Goal: Task Accomplishment & Management: Manage account settings

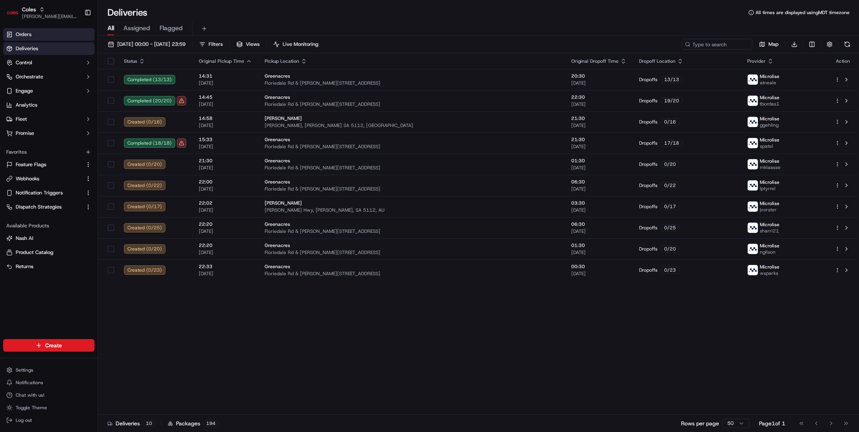
click at [47, 30] on link "Orders" at bounding box center [48, 34] width 91 height 13
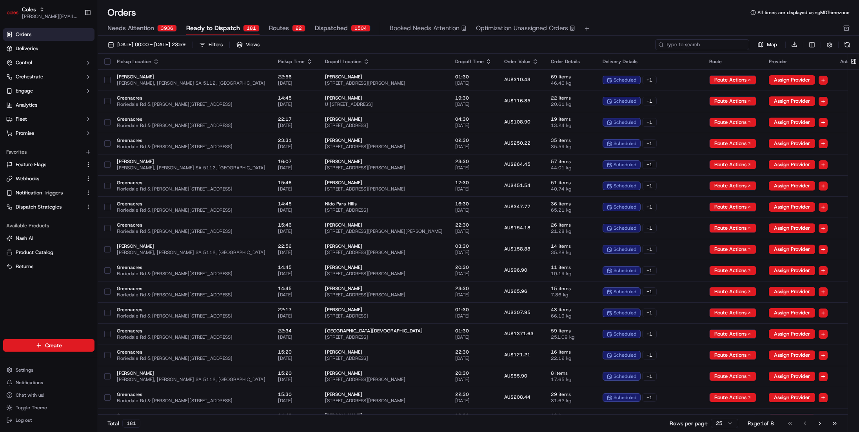
click at [733, 49] on input at bounding box center [702, 44] width 94 height 11
paste input "IT Support"
type input "IT Support"
click at [42, 59] on button "Control" at bounding box center [48, 62] width 91 height 13
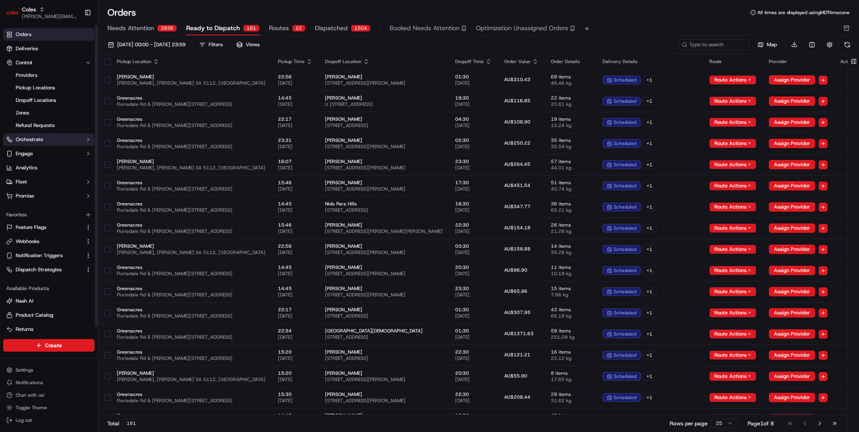
click at [56, 141] on button "Orchestrate" at bounding box center [48, 139] width 91 height 13
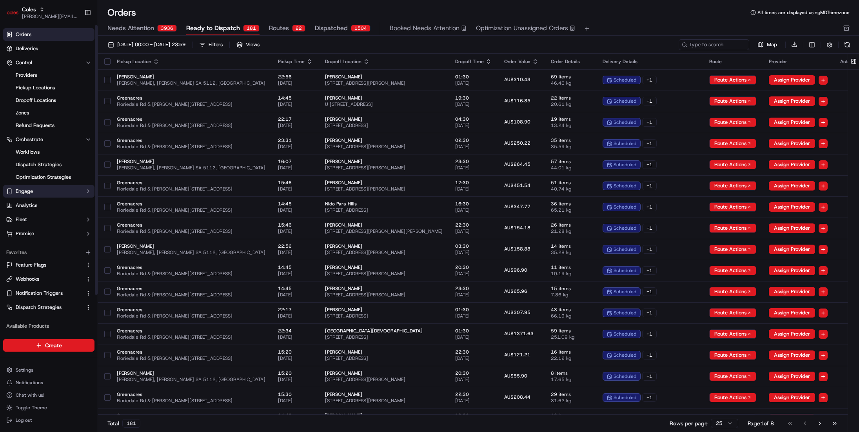
drag, startPoint x: 58, startPoint y: 191, endPoint x: 62, endPoint y: 194, distance: 4.8
click at [58, 191] on button "Engage" at bounding box center [48, 191] width 91 height 13
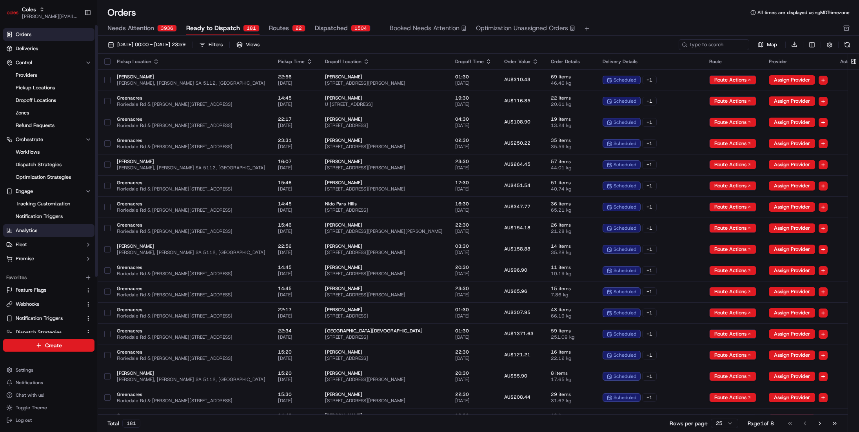
click at [56, 233] on link "Analytics" at bounding box center [48, 230] width 91 height 13
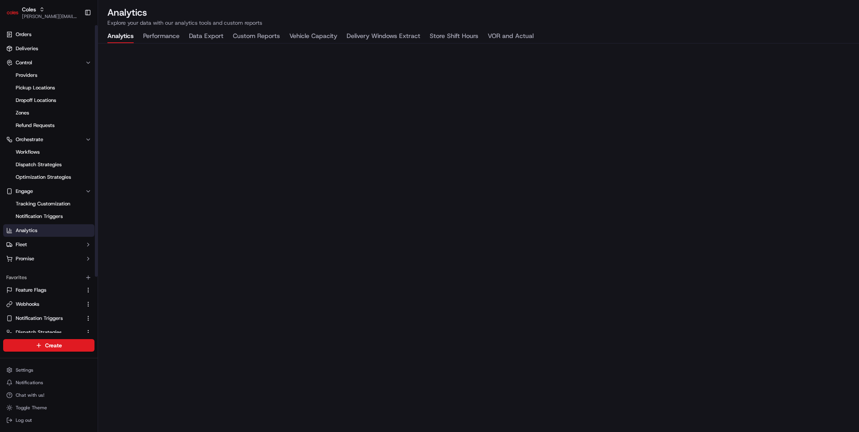
click at [56, 251] on ul "Orders Deliveries Control Providers Pickup Locations Dropoff Locations Zones Re…" at bounding box center [48, 146] width 91 height 237
click at [58, 246] on button "Fleet" at bounding box center [48, 244] width 91 height 13
click at [58, 278] on ul "Orders Deliveries Control Providers Pickup Locations Dropoff Locations Zones Re…" at bounding box center [48, 159] width 91 height 262
click at [59, 282] on button "Promise" at bounding box center [48, 283] width 91 height 13
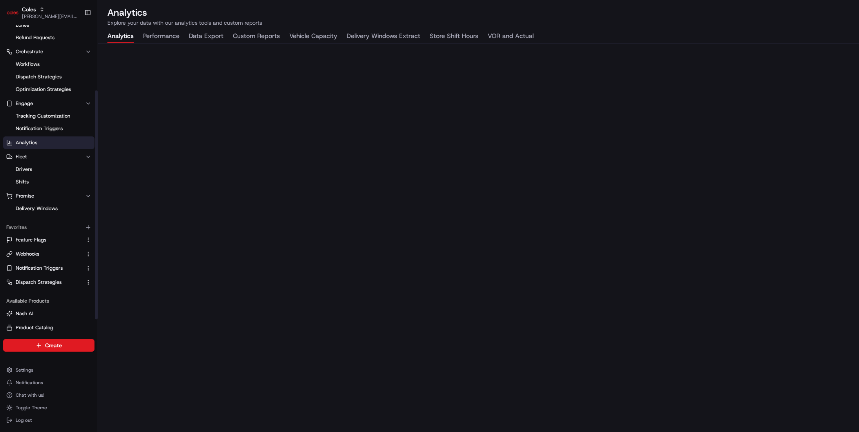
scroll to position [106, 0]
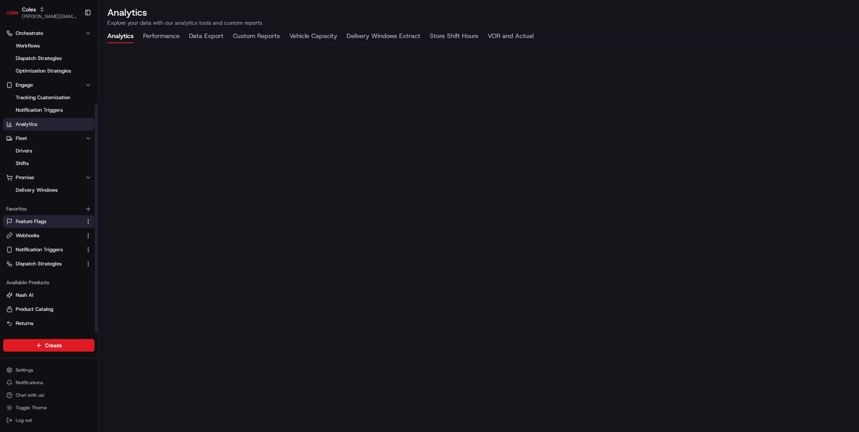
click at [57, 222] on link "Feature Flags" at bounding box center [44, 221] width 76 height 7
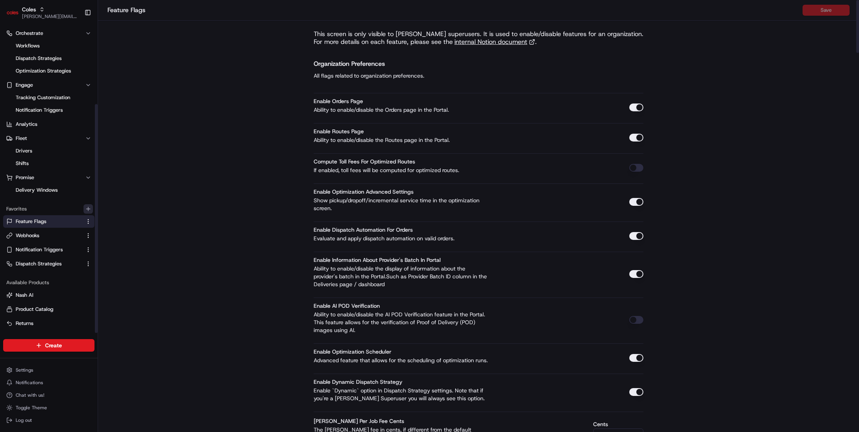
click at [88, 210] on icon "button" at bounding box center [88, 209] width 0 height 4
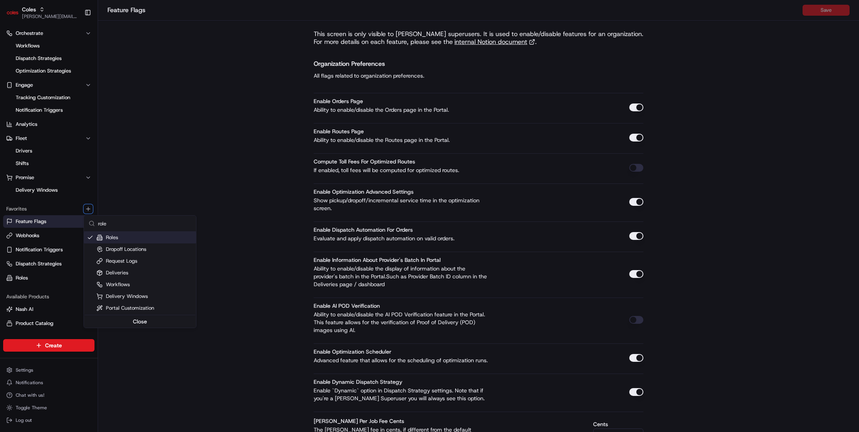
type input "role"
click at [62, 276] on html "Coles john@usenash.com Toggle Sidebar Orders Deliveries Control Providers Picku…" at bounding box center [429, 216] width 859 height 432
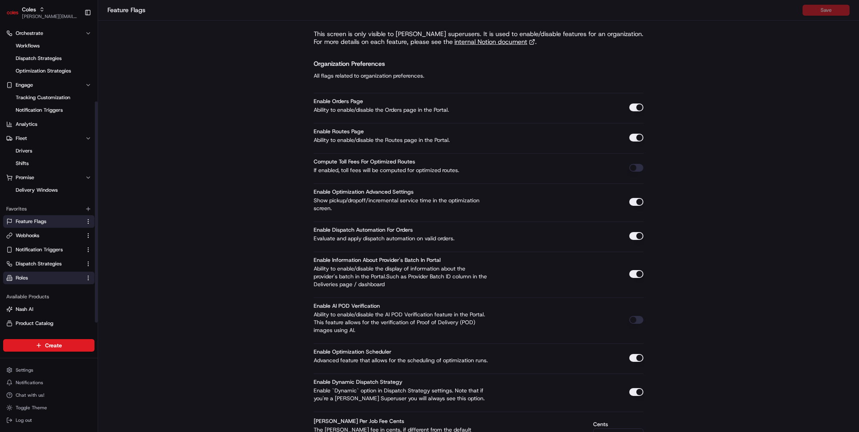
click at [54, 276] on link "Roles" at bounding box center [44, 277] width 76 height 7
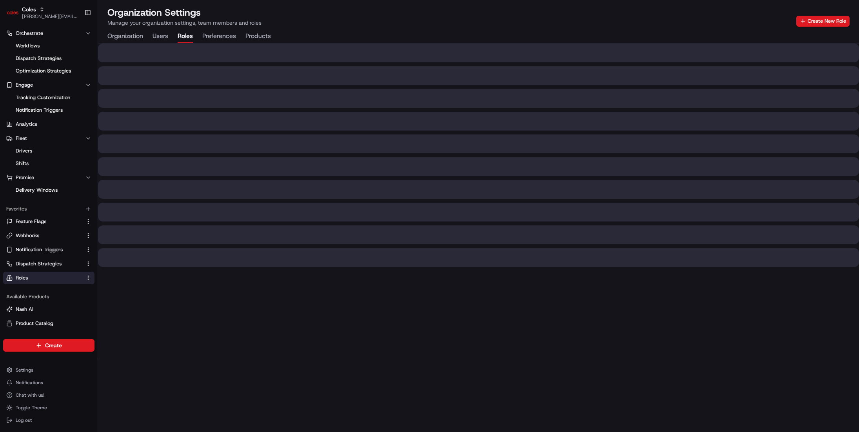
click at [534, 15] on div "Organization Settings Manage your organization settings, team members and roles…" at bounding box center [478, 16] width 742 height 20
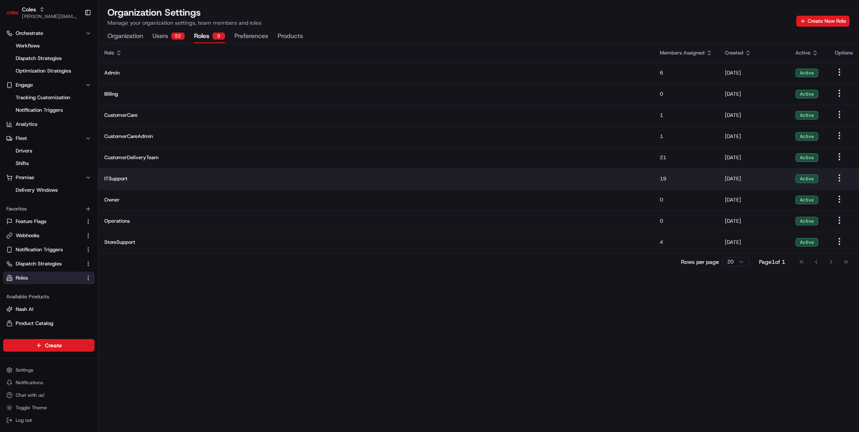
click at [139, 181] on span "ITSupport" at bounding box center [375, 178] width 543 height 7
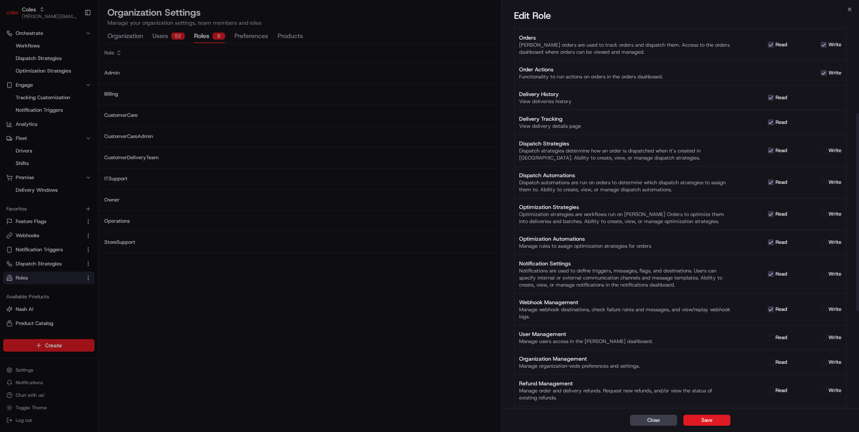
scroll to position [10, 0]
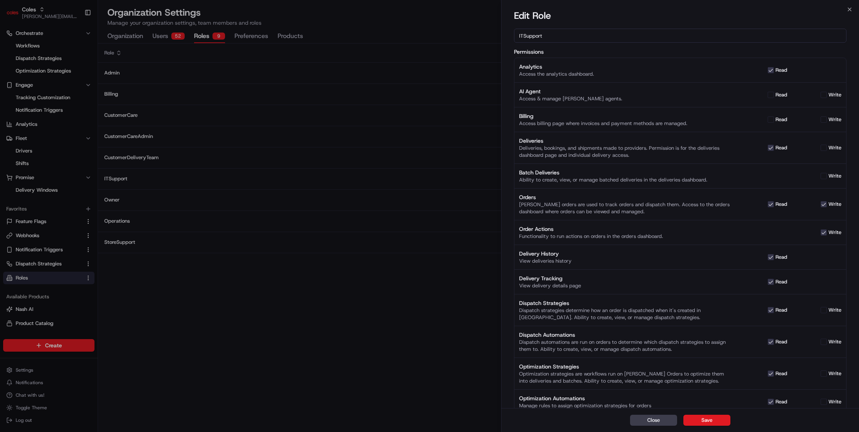
drag, startPoint x: 559, startPoint y: 204, endPoint x: 618, endPoint y: 204, distance: 58.8
click at [618, 204] on div "Nash orders are used to track orders and dispatch them. Access to the orders da…" at bounding box center [625, 208] width 212 height 14
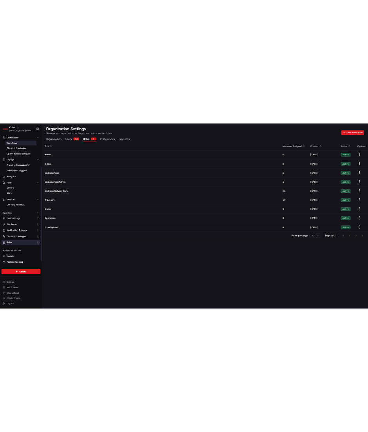
scroll to position [0, 0]
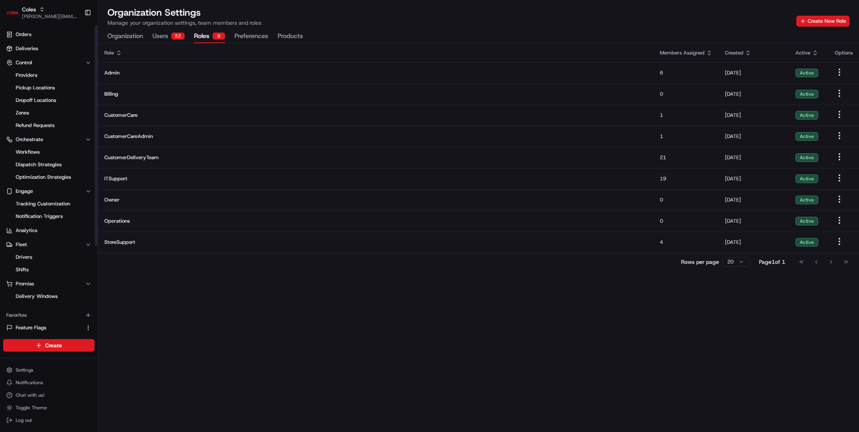
click at [42, 38] on link "Orders" at bounding box center [48, 34] width 91 height 13
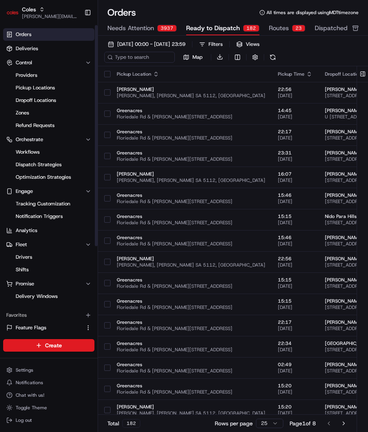
scroll to position [120, 0]
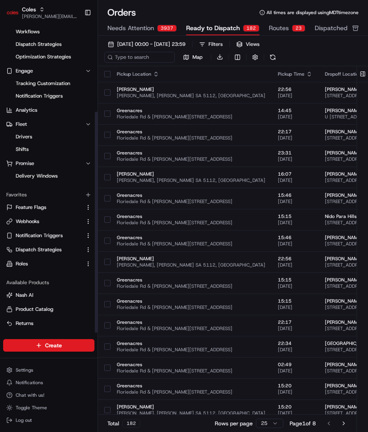
drag, startPoint x: 87, startPoint y: 196, endPoint x: 87, endPoint y: 209, distance: 12.1
click at [87, 196] on icon "button" at bounding box center [88, 195] width 6 height 6
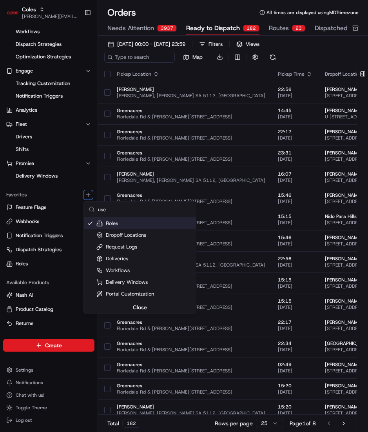
scroll to position [4, 0]
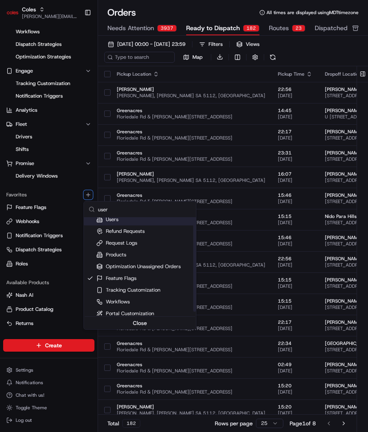
type input "user"
click at [108, 222] on div "Users" at bounding box center [107, 219] width 22 height 7
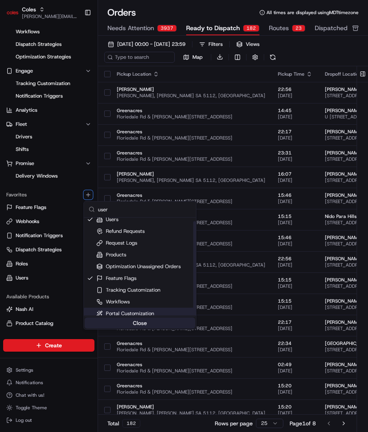
click at [146, 322] on button "Close" at bounding box center [140, 322] width 111 height 11
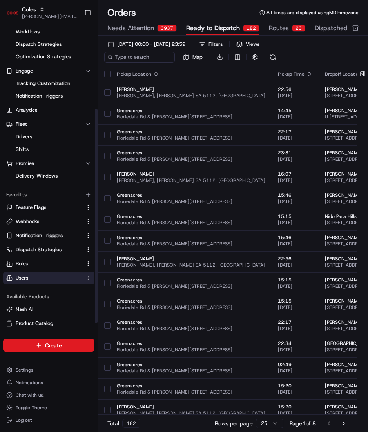
click at [60, 275] on link "Users" at bounding box center [44, 277] width 76 height 7
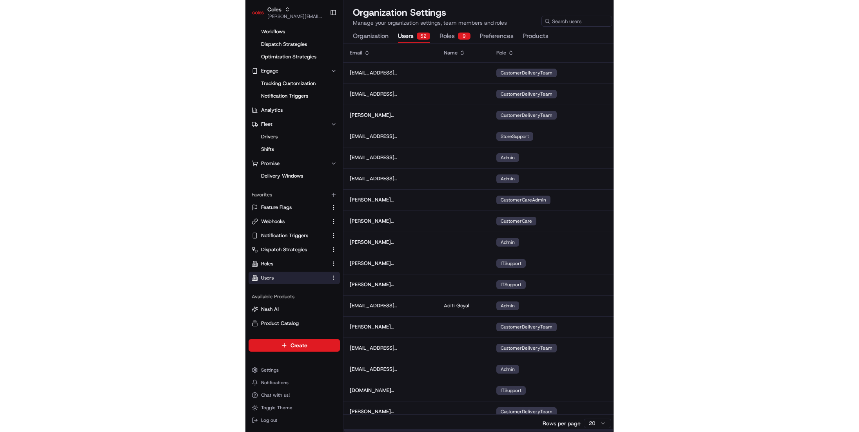
scroll to position [0, 58]
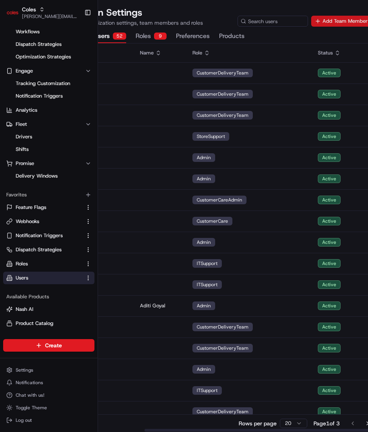
click at [324, 24] on button "Add Team Member" at bounding box center [341, 21] width 60 height 11
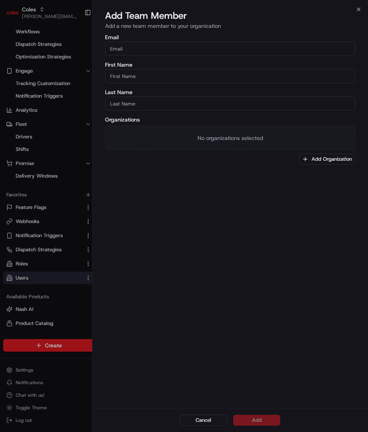
click at [195, 53] on input "Email" at bounding box center [230, 49] width 250 height 14
type input "[PERSON_NAME][EMAIL_ADDRESS][PERSON_NAME][DOMAIN_NAME]"
click at [333, 165] on div "Email john+coles@usenash.com First Name Last Name Organizations No organization…" at bounding box center [230, 220] width 276 height 375
click at [332, 159] on button "Add Organization" at bounding box center [327, 159] width 57 height 11
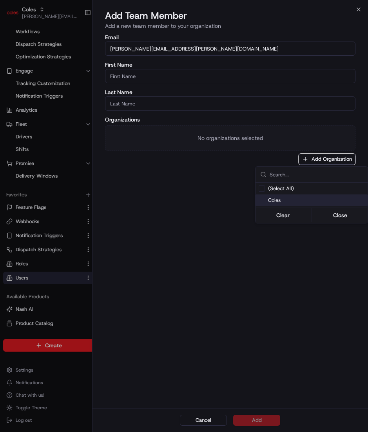
click at [298, 200] on span "Coles" at bounding box center [316, 200] width 96 height 7
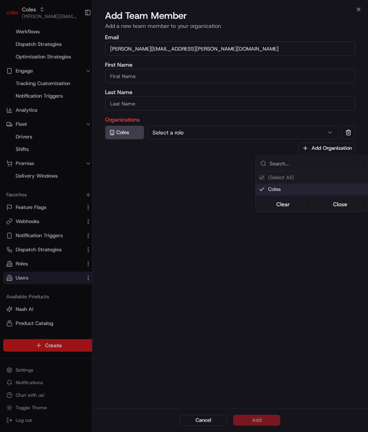
click at [153, 149] on div at bounding box center [184, 216] width 368 height 432
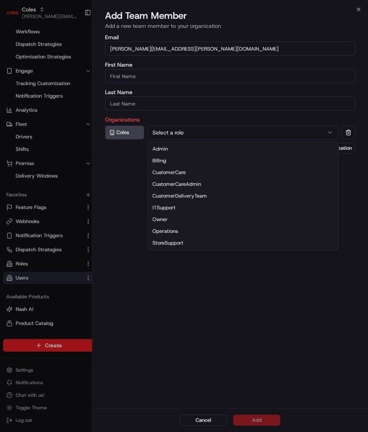
click at [174, 127] on button "Select a role" at bounding box center [242, 132] width 191 height 14
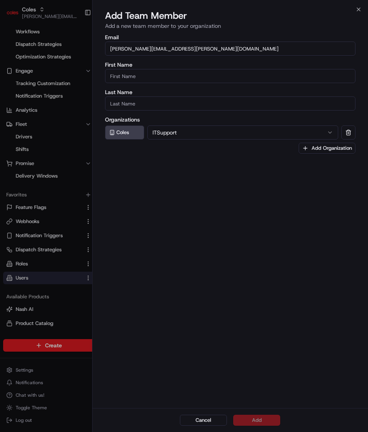
click at [256, 317] on div "Email john+coles@usenash.com First Name Last Name Organizations Coles ITSupport…" at bounding box center [230, 220] width 276 height 375
click at [125, 77] on input "First Name" at bounding box center [230, 76] width 250 height 14
type input "[PERSON_NAME]"
type input "A"
type input "Zenk"
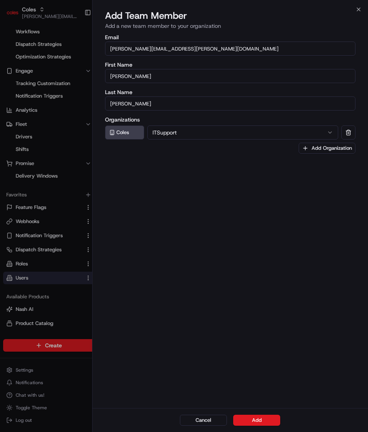
click at [245, 241] on div "Email john+coles@usenash.com First Name John Last Name Zenk Organizations Coles…" at bounding box center [230, 220] width 276 height 375
click at [265, 397] on div "Email john+coles@usenash.com First Name John Last Name Zenk Organizations Coles…" at bounding box center [230, 220] width 276 height 375
drag, startPoint x: 245, startPoint y: 183, endPoint x: 278, endPoint y: 164, distance: 37.4
click at [245, 182] on div "Email john+coles@usenash.com First Name John Last Name Zenk Organizations Coles…" at bounding box center [230, 220] width 276 height 375
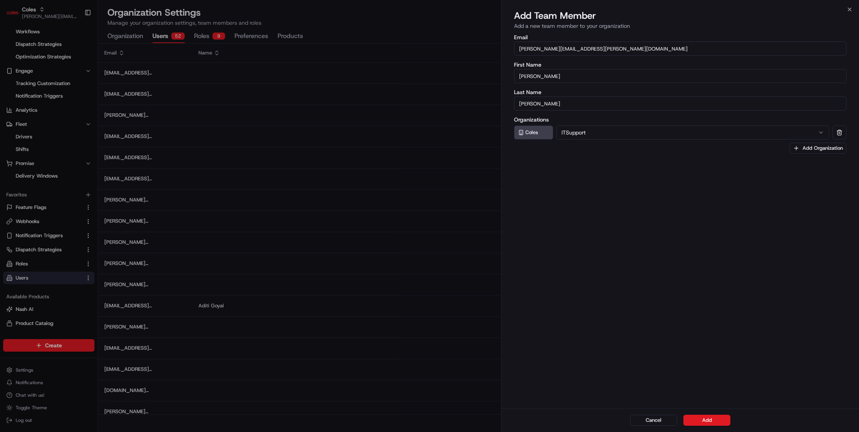
scroll to position [0, 0]
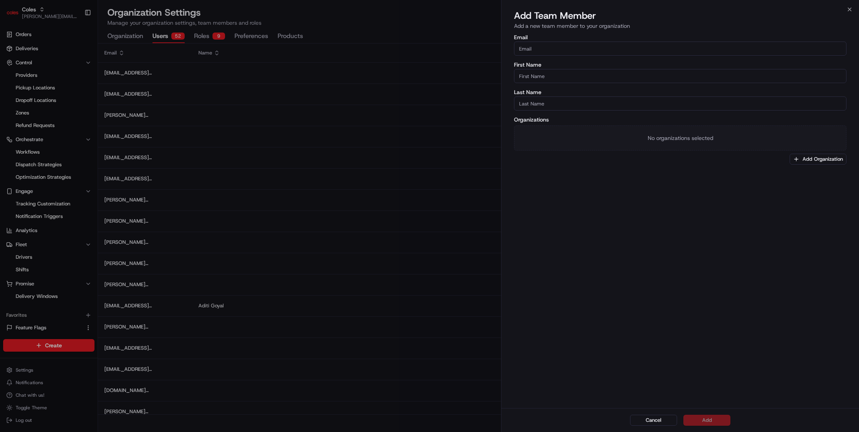
click at [437, 158] on div at bounding box center [429, 216] width 859 height 432
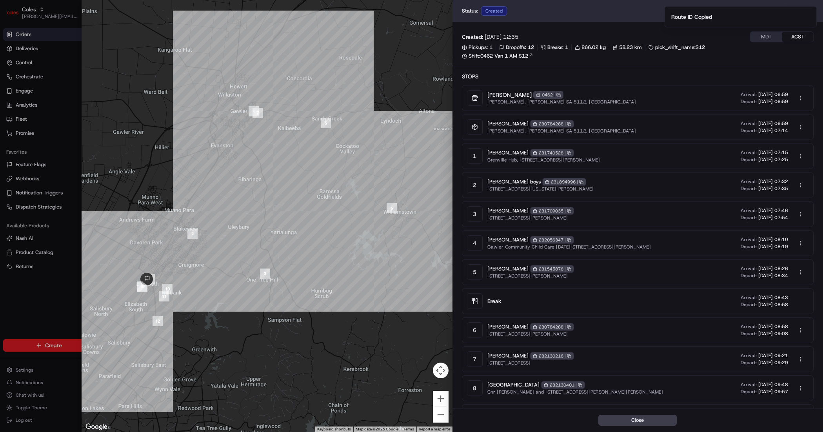
click at [45, 207] on div at bounding box center [411, 216] width 823 height 432
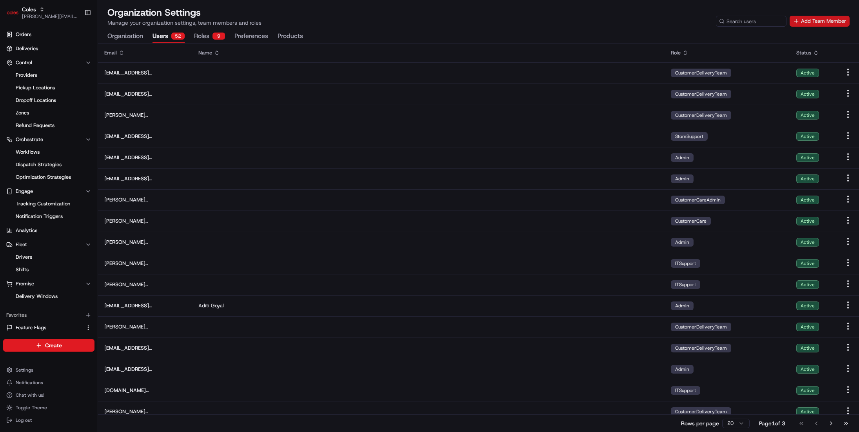
click at [824, 21] on button "Add Team Member" at bounding box center [819, 21] width 60 height 11
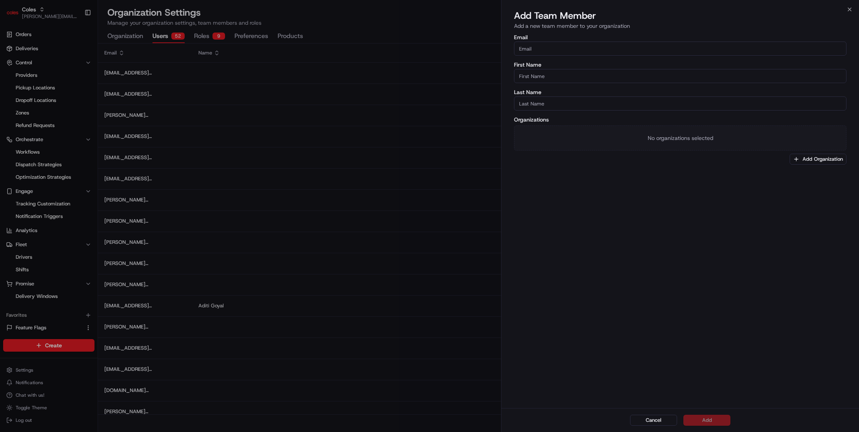
click at [547, 49] on input "Email" at bounding box center [680, 49] width 332 height 14
type input "[PERSON_NAME][EMAIL_ADDRESS][PERSON_NAME][DOMAIN_NAME]"
type input "[PERSON_NAME]"
click at [569, 103] on input "Last Name" at bounding box center [680, 103] width 332 height 14
type input "Z"
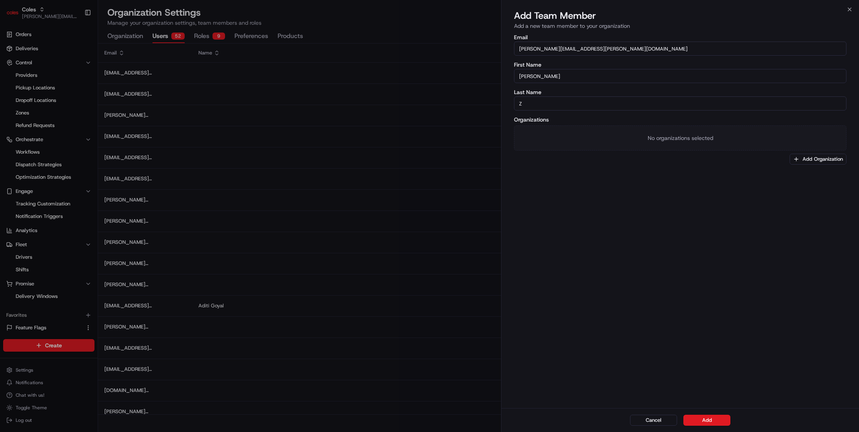
drag, startPoint x: 666, startPoint y: 215, endPoint x: 671, endPoint y: 209, distance: 8.9
click at [666, 215] on div "Email [PERSON_NAME][EMAIL_ADDRESS][PERSON_NAME][DOMAIN_NAME] First Name [PERSON…" at bounding box center [679, 220] width 357 height 375
click at [809, 158] on button "Add Organization" at bounding box center [817, 159] width 57 height 11
click at [780, 202] on span "Coles" at bounding box center [807, 200] width 96 height 7
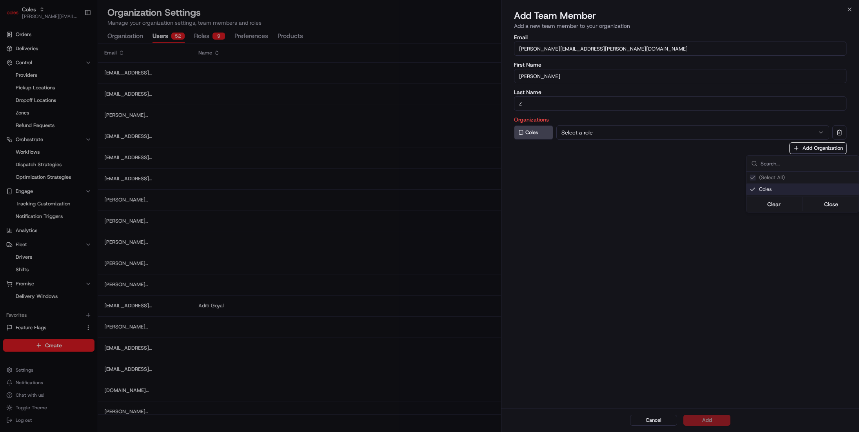
click at [597, 133] on div at bounding box center [429, 216] width 859 height 432
click at [529, 131] on div "Coles" at bounding box center [533, 132] width 39 height 14
click at [584, 132] on button "Select a role" at bounding box center [692, 132] width 273 height 14
click at [605, 214] on div "Email [PERSON_NAME][EMAIL_ADDRESS][PERSON_NAME][DOMAIN_NAME] First Name [PERSON…" at bounding box center [679, 220] width 357 height 375
click at [546, 369] on div "Email [PERSON_NAME][EMAIL_ADDRESS][PERSON_NAME][DOMAIN_NAME] First Name [PERSON…" at bounding box center [679, 220] width 357 height 375
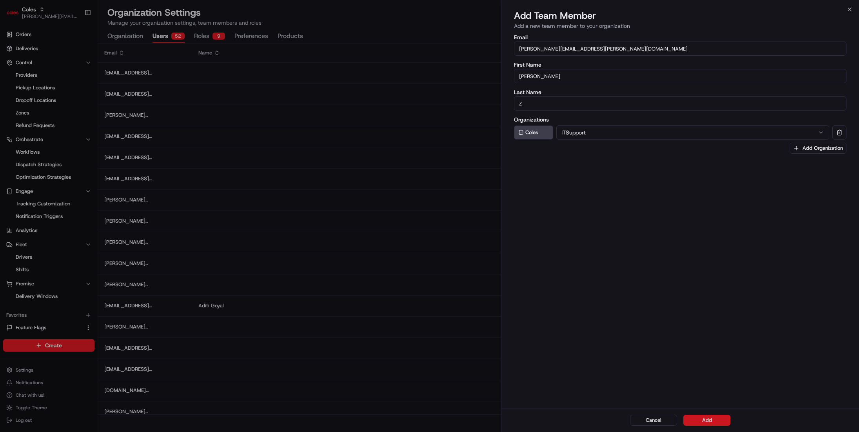
click at [705, 419] on button "Add" at bounding box center [706, 420] width 47 height 11
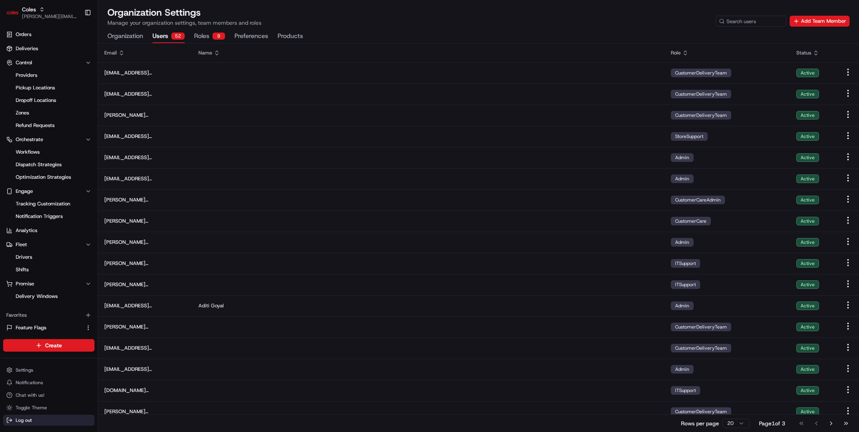
click at [51, 424] on button "Log out" at bounding box center [48, 420] width 91 height 11
